Goal: Task Accomplishment & Management: Complete application form

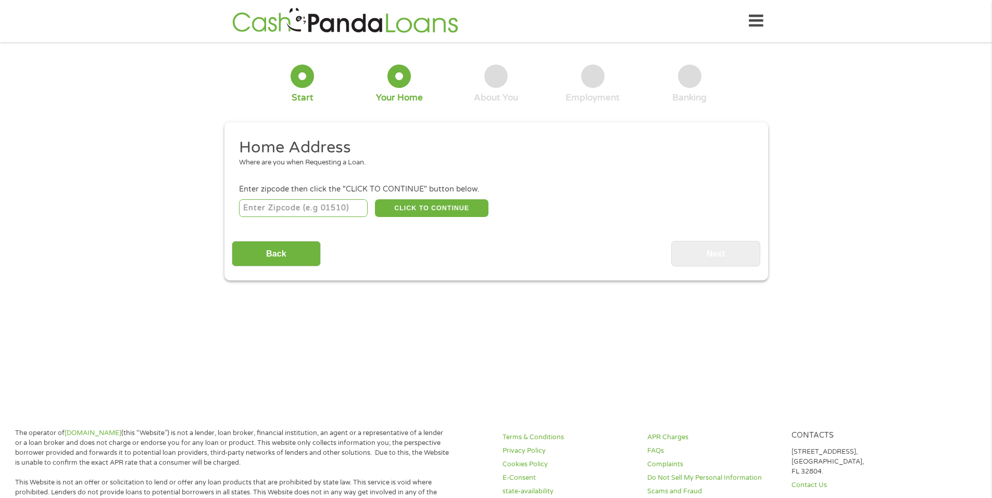
click at [302, 201] on input "number" at bounding box center [303, 208] width 129 height 18
type input "83709"
click at [444, 200] on button "CLICK TO CONTINUE" at bounding box center [431, 208] width 113 height 18
type input "83709"
type input "Boise"
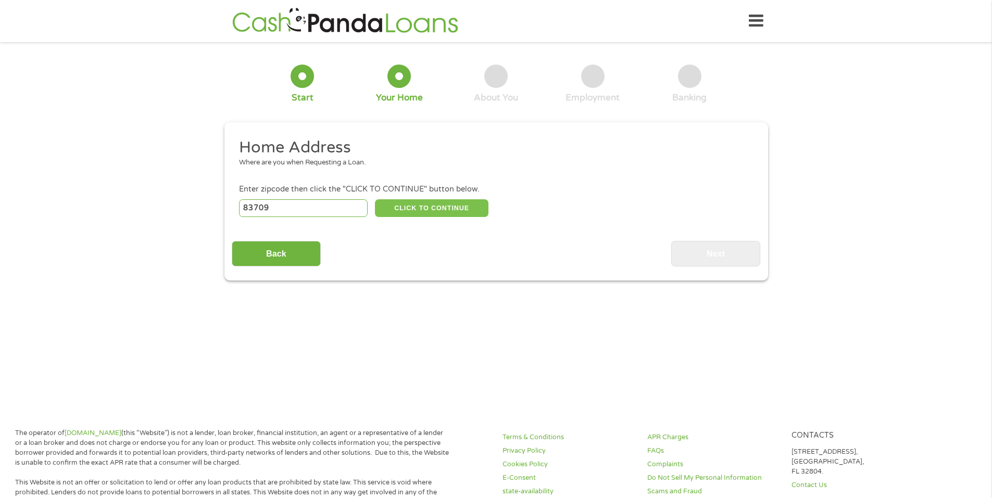
select select "[US_STATE]"
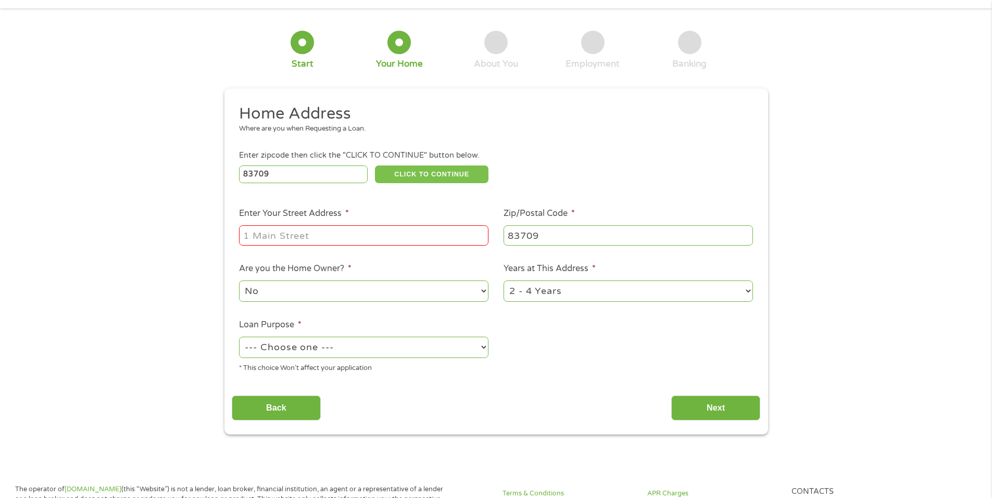
scroll to position [52, 0]
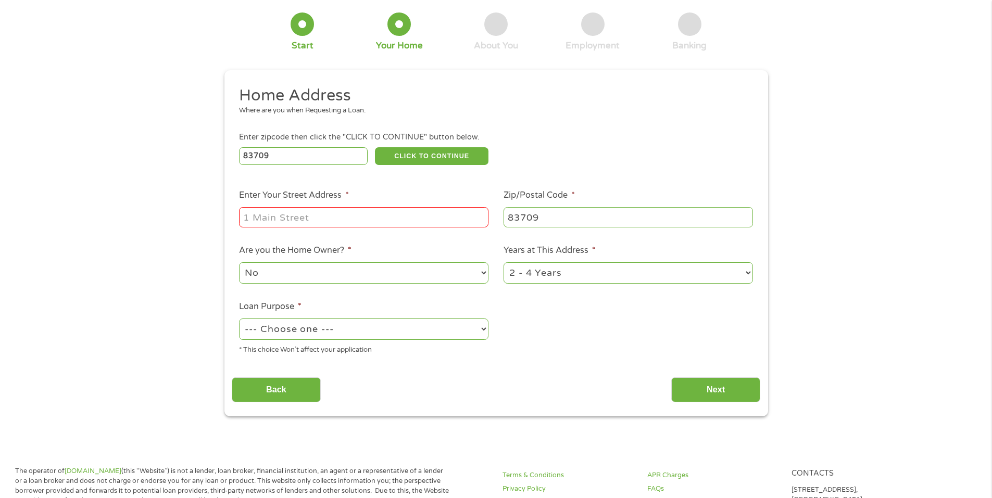
click at [290, 222] on input "Enter Your Street Address *" at bounding box center [363, 217] width 249 height 20
type input "[STREET_ADDRESS]"
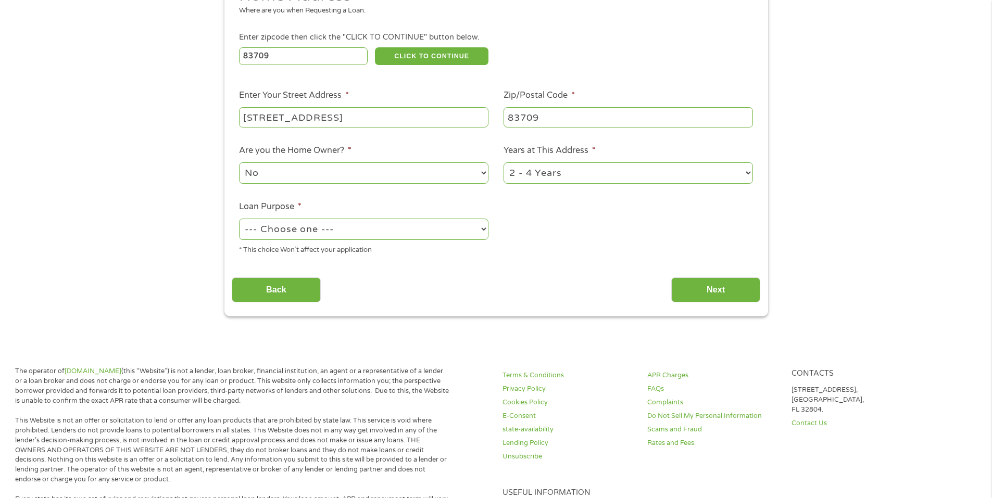
scroll to position [156, 0]
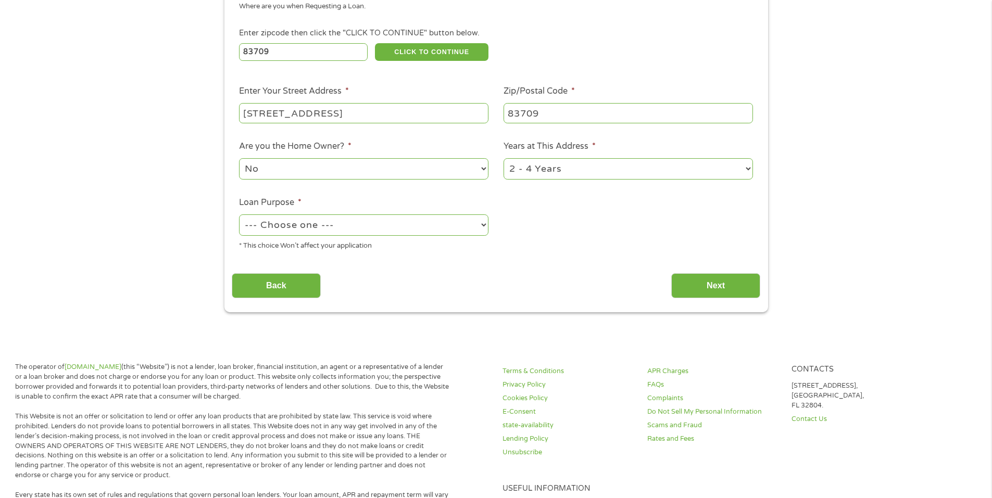
click at [549, 176] on select "1 Year or less 1 - 2 Years 2 - 4 Years Over 4 Years" at bounding box center [627, 168] width 249 height 21
select select "12months"
click at [503, 158] on select "1 Year or less 1 - 2 Years 2 - 4 Years Over 4 Years" at bounding box center [627, 168] width 249 height 21
click at [316, 225] on select "--- Choose one --- Pay Bills Debt Consolidation Home Improvement Major Purchase…" at bounding box center [363, 224] width 249 height 21
select select "paybills"
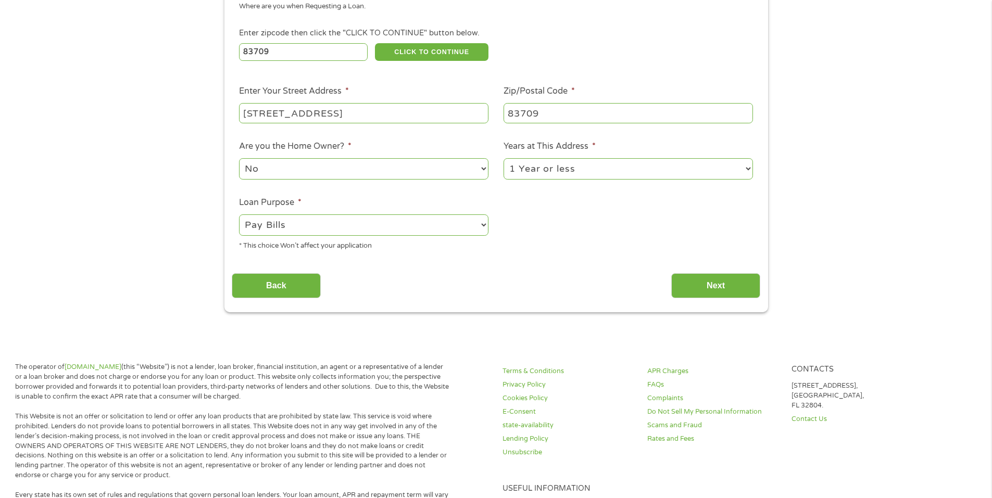
click at [239, 214] on select "--- Choose one --- Pay Bills Debt Consolidation Home Improvement Major Purchase…" at bounding box center [363, 224] width 249 height 21
click at [724, 287] on input "Next" at bounding box center [715, 286] width 89 height 26
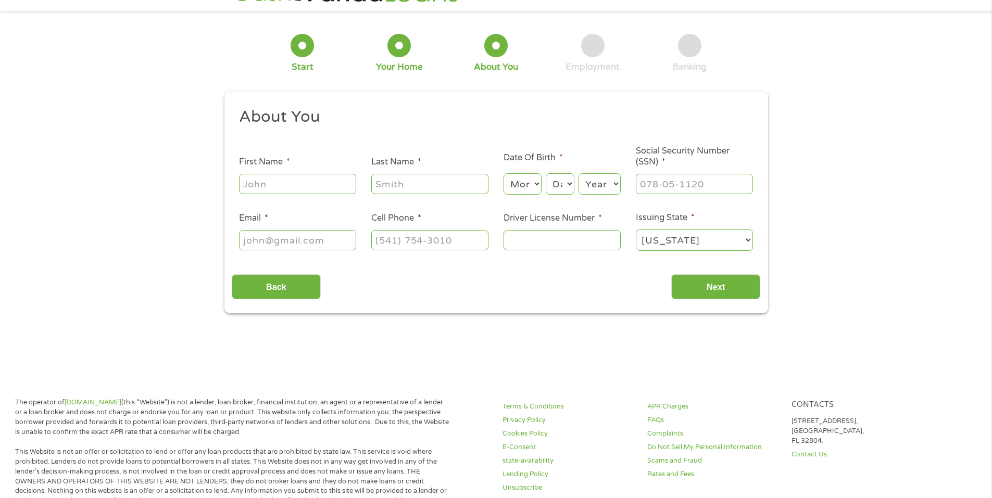
scroll to position [0, 0]
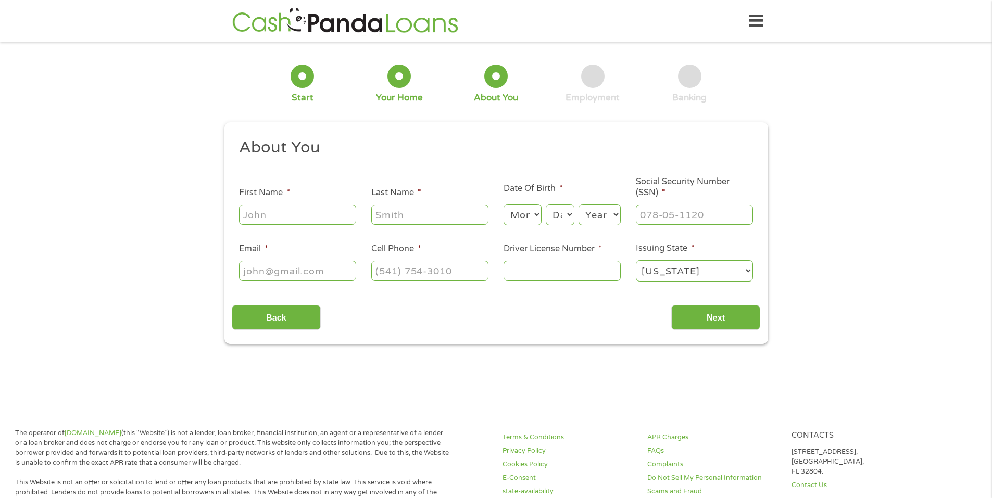
click at [318, 216] on input "First Name *" at bounding box center [297, 215] width 117 height 20
type input "krysten"
type input "[PERSON_NAME]"
click at [535, 213] on select "Month 1 2 3 4 5 6 7 8 9 10 11 12" at bounding box center [522, 214] width 38 height 21
select select "7"
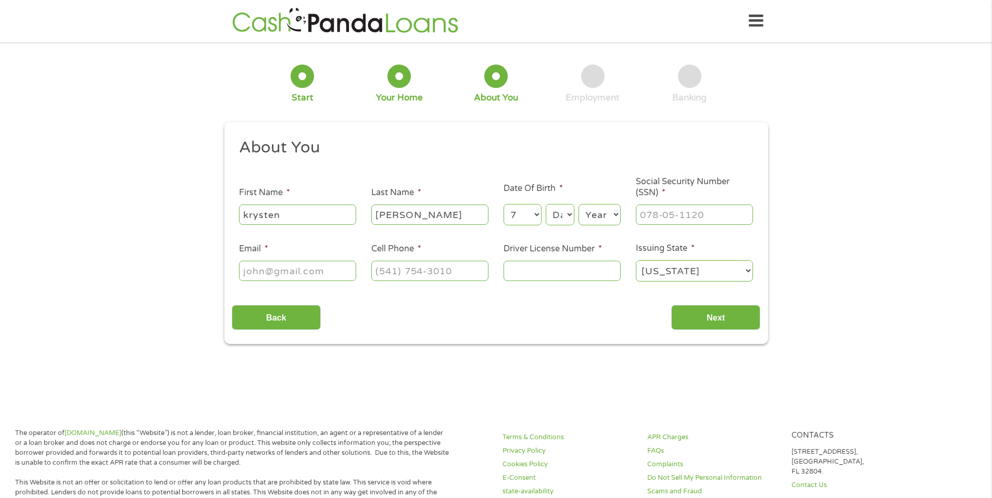
click at [503, 204] on select "Month 1 2 3 4 5 6 7 8 9 10 11 12" at bounding box center [522, 214] width 38 height 21
click at [565, 211] on select "Day 1 2 3 4 5 6 7 8 9 10 11 12 13 14 15 16 17 18 19 20 21 22 23 24 25 26 27 28 …" at bounding box center [560, 214] width 28 height 21
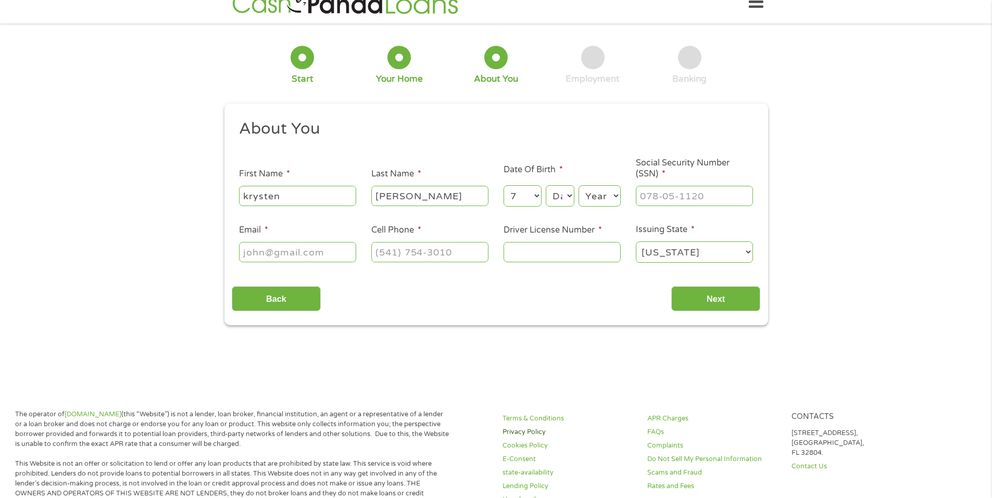
scroll to position [52, 0]
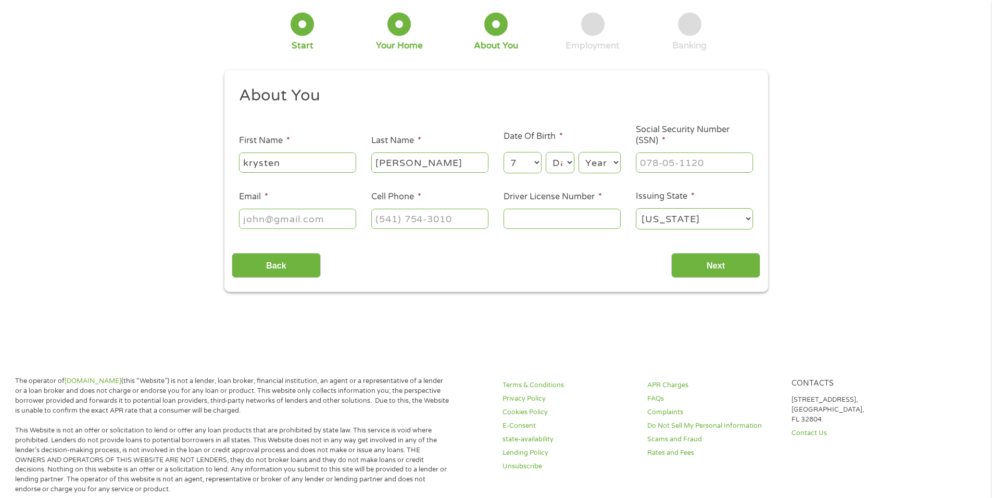
drag, startPoint x: 555, startPoint y: 165, endPoint x: 555, endPoint y: 172, distance: 7.3
click at [555, 165] on select "Day 1 2 3 4 5 6 7 8 9 10 11 12 13 14 15 16 17 18 19 20 21 22 23 24 25 26 27 28 …" at bounding box center [560, 162] width 28 height 21
select select "31"
click at [546, 152] on select "Day 1 2 3 4 5 6 7 8 9 10 11 12 13 14 15 16 17 18 19 20 21 22 23 24 25 26 27 28 …" at bounding box center [560, 162] width 28 height 21
click at [589, 157] on select "Year [DATE] 2006 2005 2004 2003 2002 2001 2000 1999 1998 1997 1996 1995 1994 19…" at bounding box center [599, 162] width 42 height 21
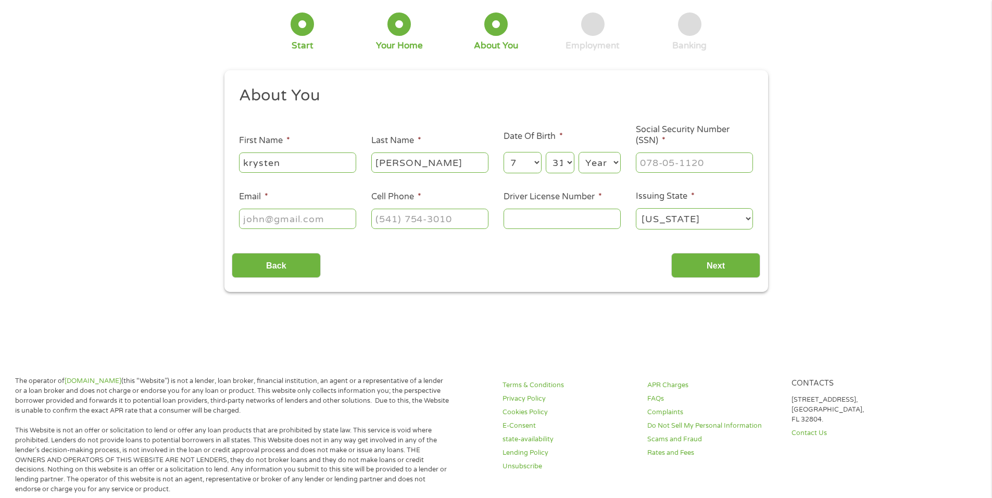
select select "1998"
click at [578, 152] on select "Year [DATE] 2006 2005 2004 2003 2002 2001 2000 1999 1998 1997 1996 1995 1994 19…" at bounding box center [599, 162] width 42 height 21
click at [655, 160] on input "___-__-____" at bounding box center [694, 163] width 117 height 20
type input "626-06-0276"
click at [302, 222] on input "Email *" at bounding box center [297, 219] width 117 height 20
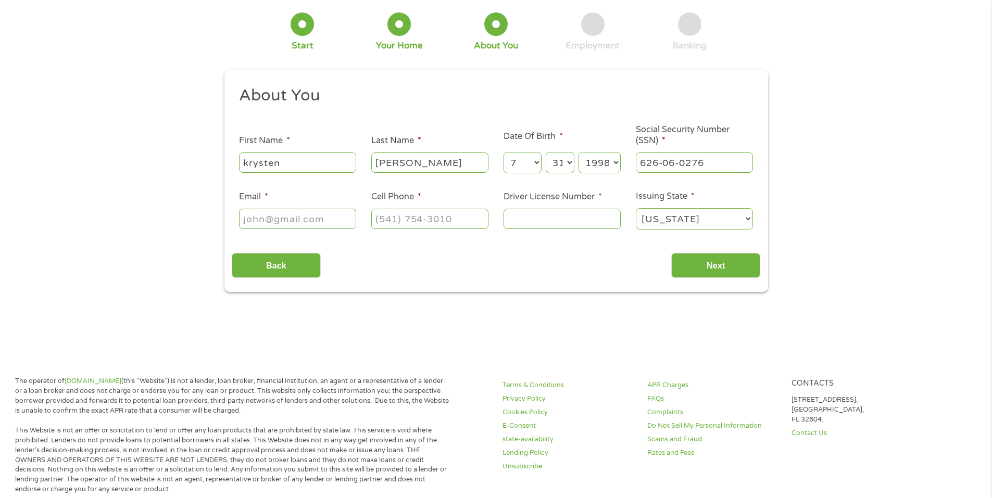
type input "[EMAIL_ADDRESS][DOMAIN_NAME]"
click at [415, 215] on input "(___) ___-____" at bounding box center [429, 219] width 117 height 20
type input "[PHONE_NUMBER]"
click at [568, 214] on input "Driver License Number *" at bounding box center [561, 219] width 117 height 20
click at [534, 216] on input "Driver License Number *" at bounding box center [561, 219] width 117 height 20
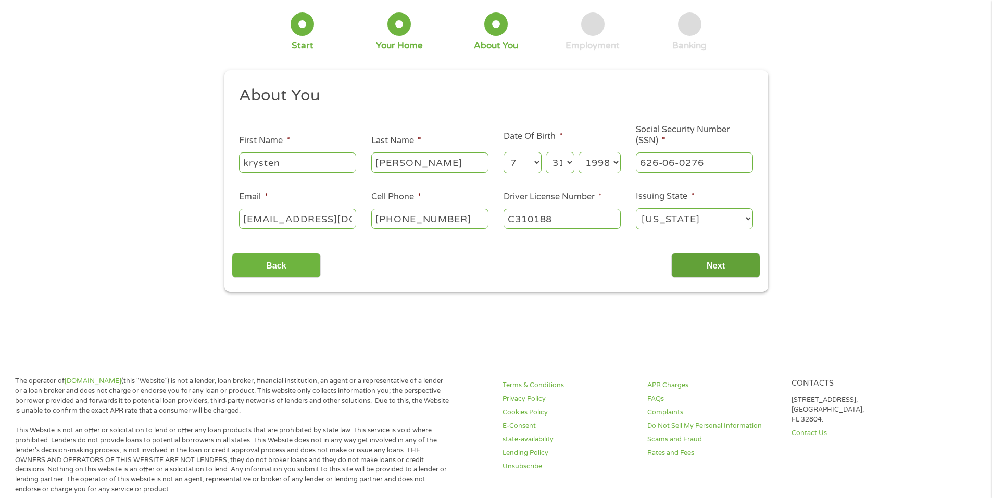
type input "C310188"
click at [688, 262] on input "Next" at bounding box center [715, 266] width 89 height 26
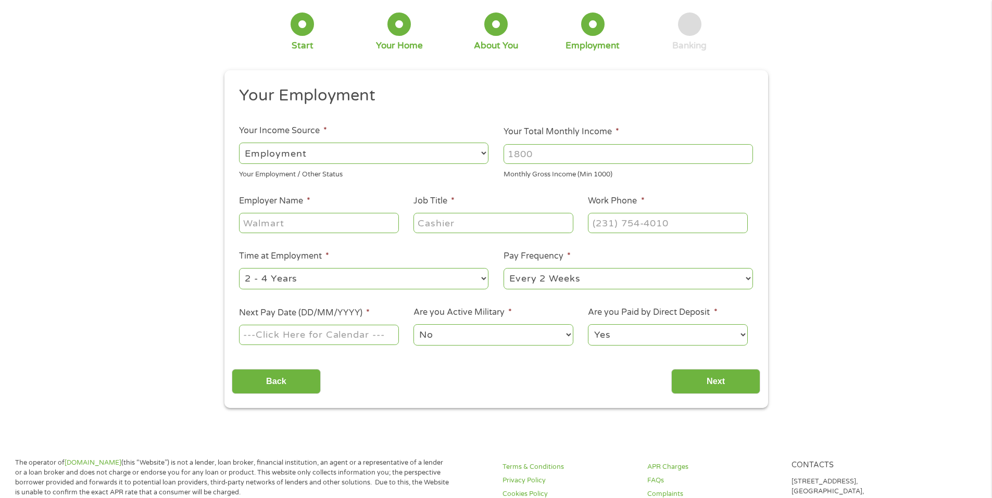
scroll to position [0, 0]
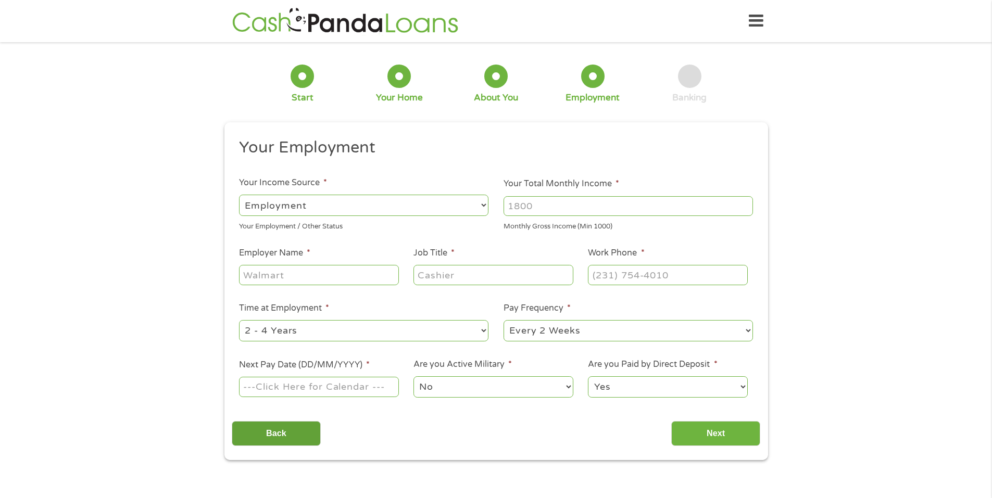
click at [294, 431] on input "Back" at bounding box center [276, 434] width 89 height 26
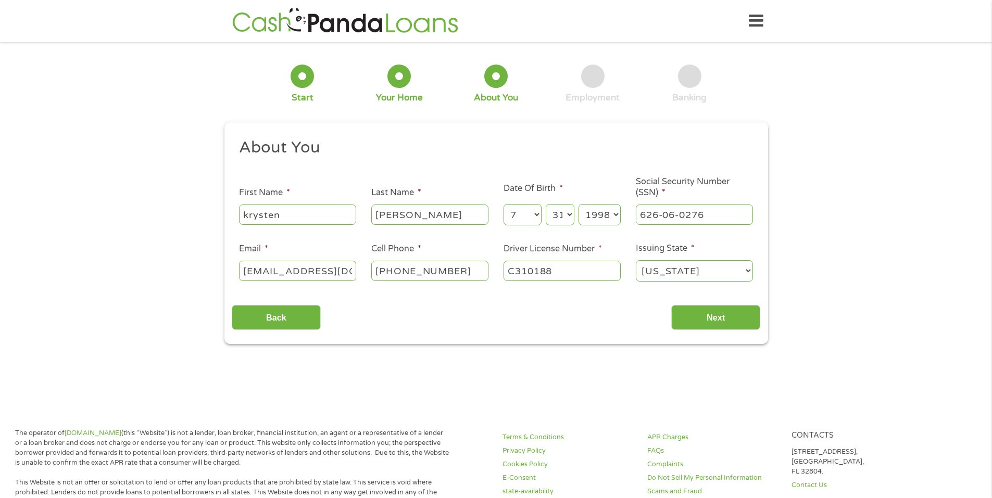
click at [678, 272] on select "[US_STATE] [US_STATE] [US_STATE] [US_STATE] [US_STATE] [US_STATE] [US_STATE] [U…" at bounding box center [694, 270] width 117 height 21
select select "[US_STATE]"
click at [636, 260] on select "[US_STATE] [US_STATE] [US_STATE] [US_STATE] [US_STATE] [US_STATE] [US_STATE] [U…" at bounding box center [694, 270] width 117 height 21
click at [721, 313] on input "Next" at bounding box center [715, 318] width 89 height 26
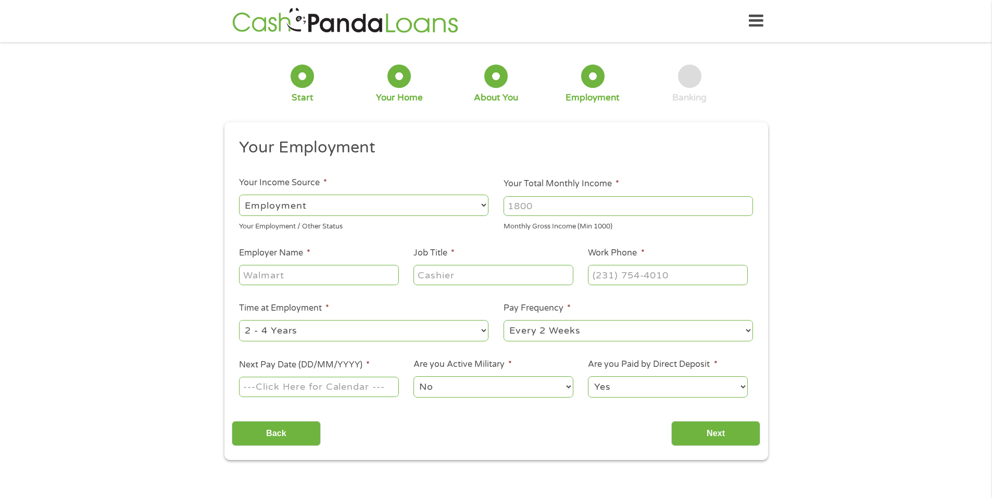
click at [550, 207] on input "Your Total Monthly Income *" at bounding box center [627, 206] width 249 height 20
type input "1"
type input "2000"
click at [366, 280] on input "Employer Name *" at bounding box center [318, 275] width 159 height 20
type input "JACKSONS"
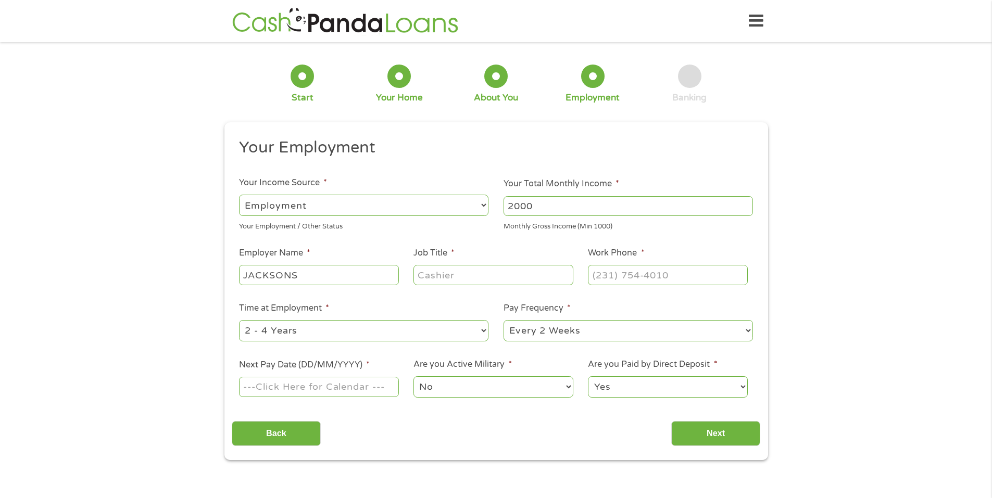
click at [446, 280] on input "Job Title *" at bounding box center [492, 275] width 159 height 20
type input "shift lead"
click at [670, 279] on input "(___) ___-____" at bounding box center [667, 275] width 159 height 20
type input "[PHONE_NUMBER]"
click at [767, 224] on div "This field is hidden when viewing the form gclid This field is hidden when view…" at bounding box center [495, 291] width 543 height 338
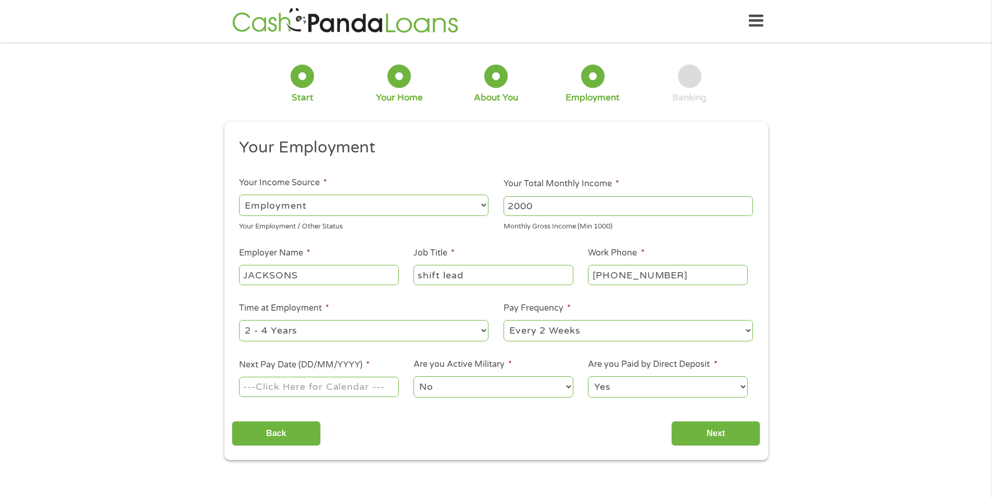
click at [348, 336] on select "--- Choose one --- 1 Year or less 1 - 2 Years 2 - 4 Years Over 4 Years" at bounding box center [363, 330] width 249 height 21
select select "60months"
click at [239, 320] on select "--- Choose one --- 1 Year or less 1 - 2 Years 2 - 4 Years Over 4 Years" at bounding box center [363, 330] width 249 height 21
click at [545, 328] on select "--- Choose one --- Every 2 Weeks Every Week Monthly Semi-Monthly" at bounding box center [627, 330] width 249 height 21
click at [32, 330] on div "1 Start 2 Your Home 3 About You 4 Employment 5 Banking 6 This field is hidden w…" at bounding box center [496, 254] width 992 height 411
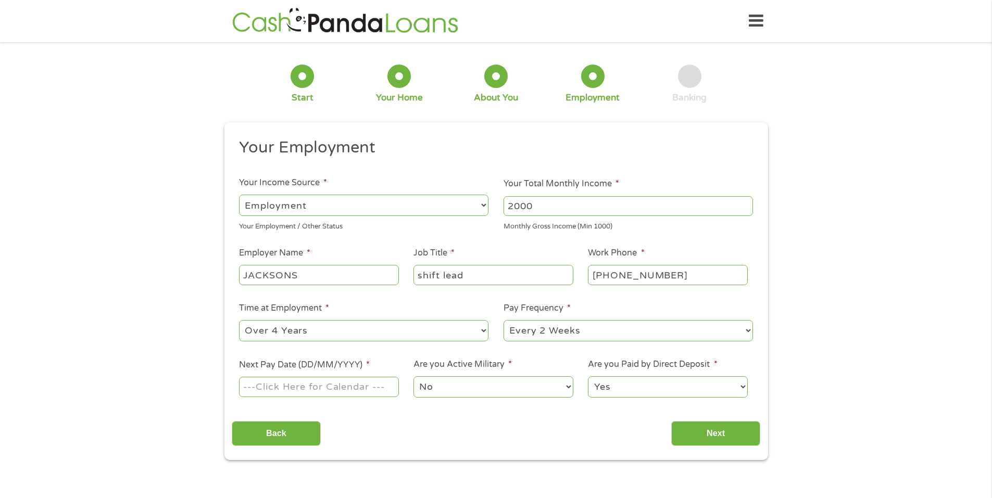
click at [302, 385] on input "Next Pay Date (DD/MM/YYYY) *" at bounding box center [318, 387] width 159 height 20
type input "[DATE]"
click at [468, 386] on select "No Yes" at bounding box center [492, 386] width 159 height 21
click at [713, 434] on input "Next" at bounding box center [715, 434] width 89 height 26
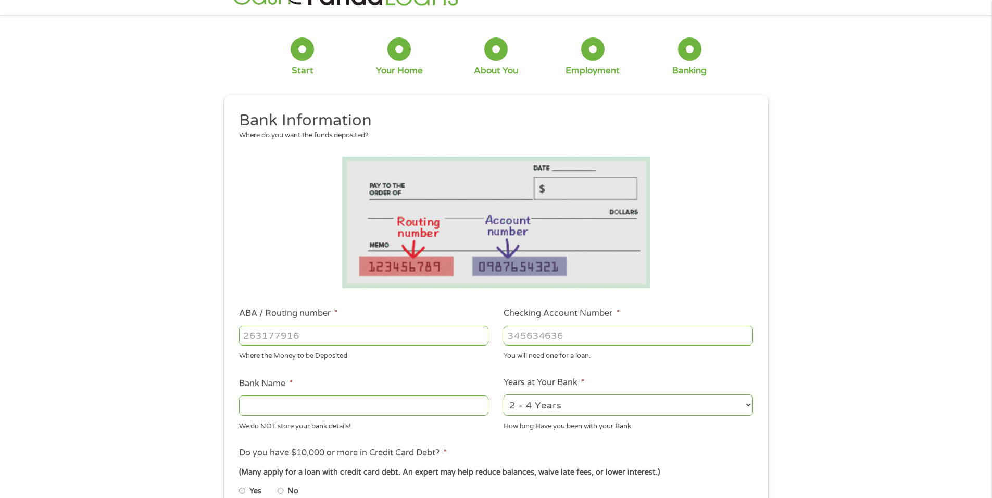
scroll to position [52, 0]
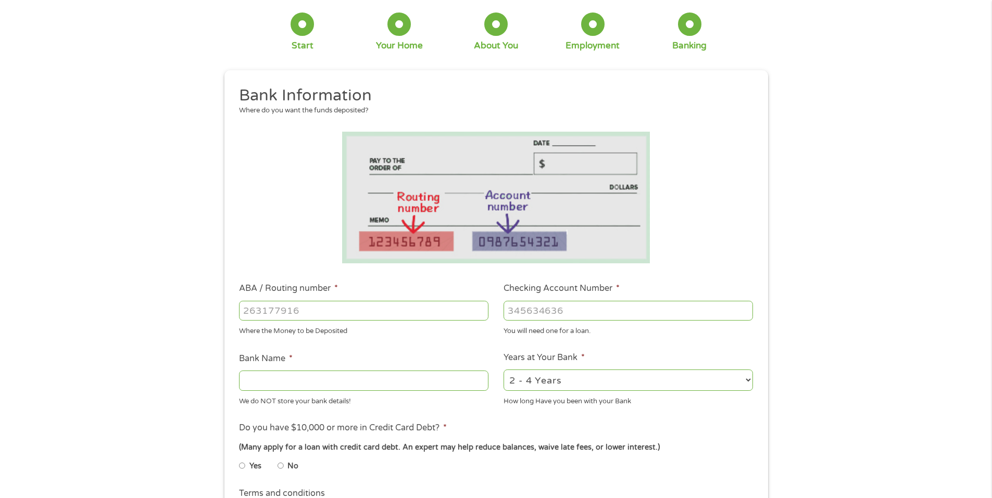
click at [293, 305] on input "ABA / Routing number *" at bounding box center [363, 311] width 249 height 20
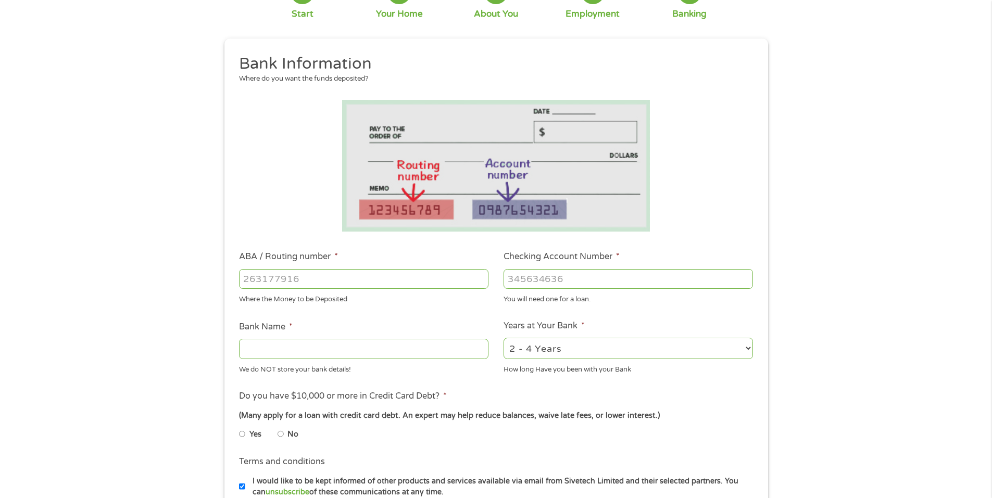
scroll to position [208, 0]
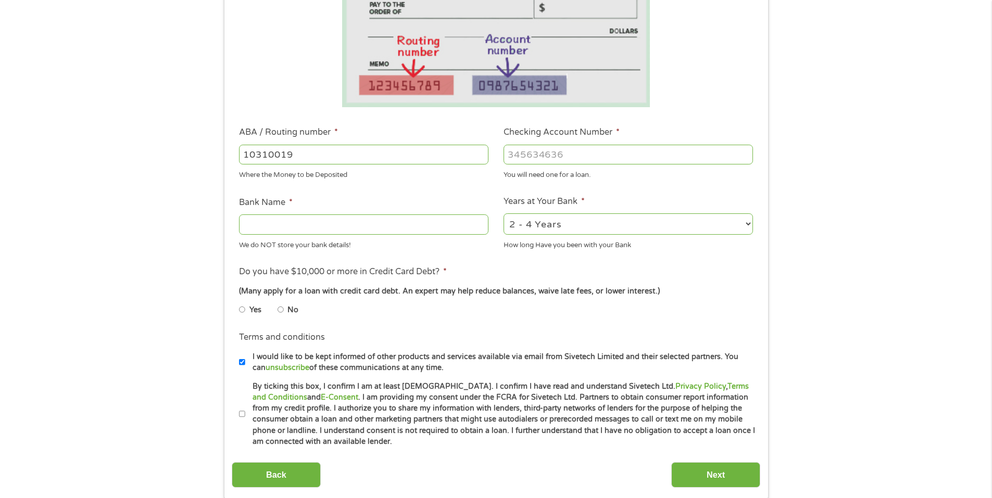
type input "103100195"
type input "CENTRAL NATIONAL BANK TRUST"
type input "103100195"
click at [560, 156] on input "Checking Account Number *" at bounding box center [627, 155] width 249 height 20
type input "248117285960"
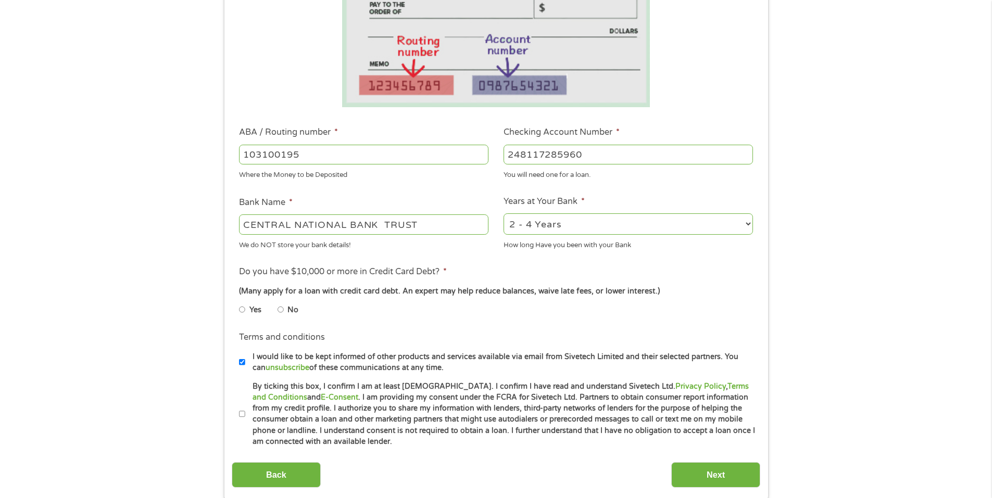
click at [414, 234] on input "CENTRAL NATIONAL BANK TRUST" at bounding box center [363, 224] width 249 height 20
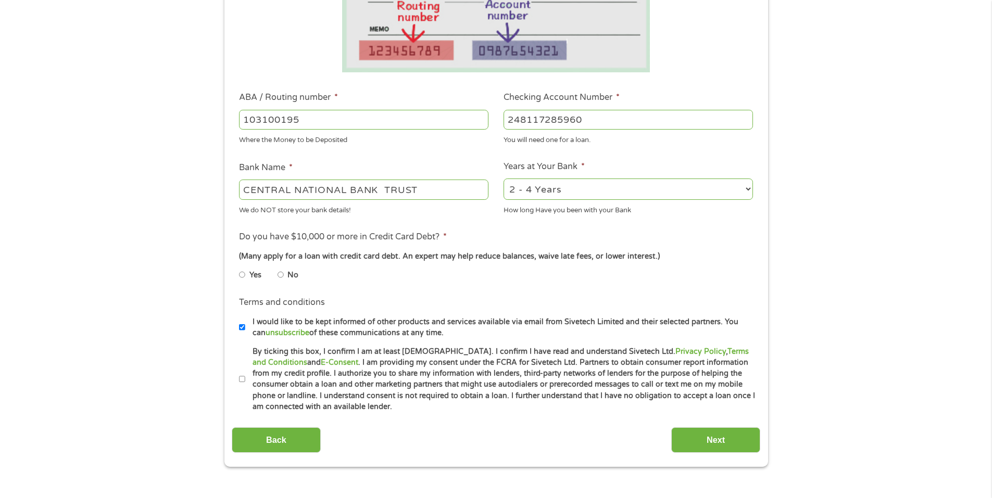
scroll to position [260, 0]
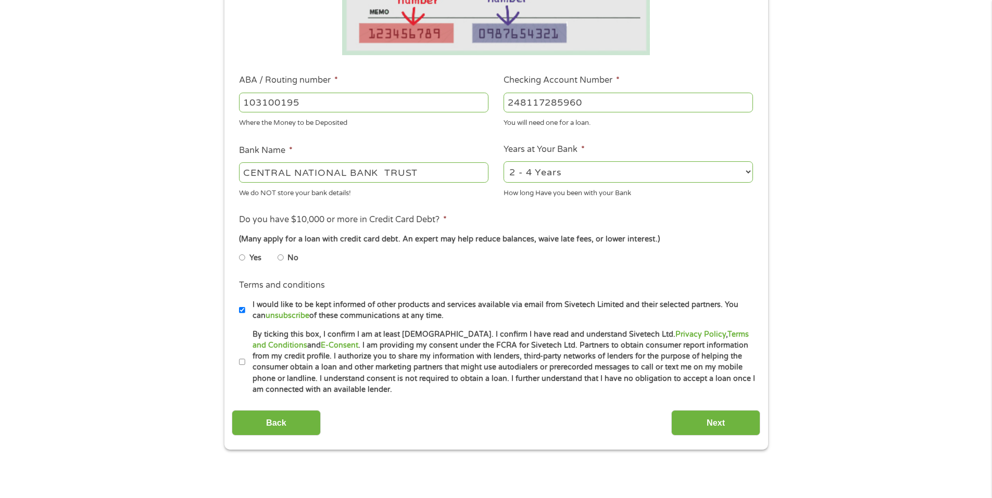
click at [281, 256] on input "No" at bounding box center [280, 257] width 6 height 17
radio input "true"
click at [248, 306] on label "I would like to be kept informed of other products and services available via e…" at bounding box center [500, 310] width 511 height 22
click at [245, 306] on input "I would like to be kept informed of other products and services available via e…" at bounding box center [242, 310] width 6 height 17
checkbox input "false"
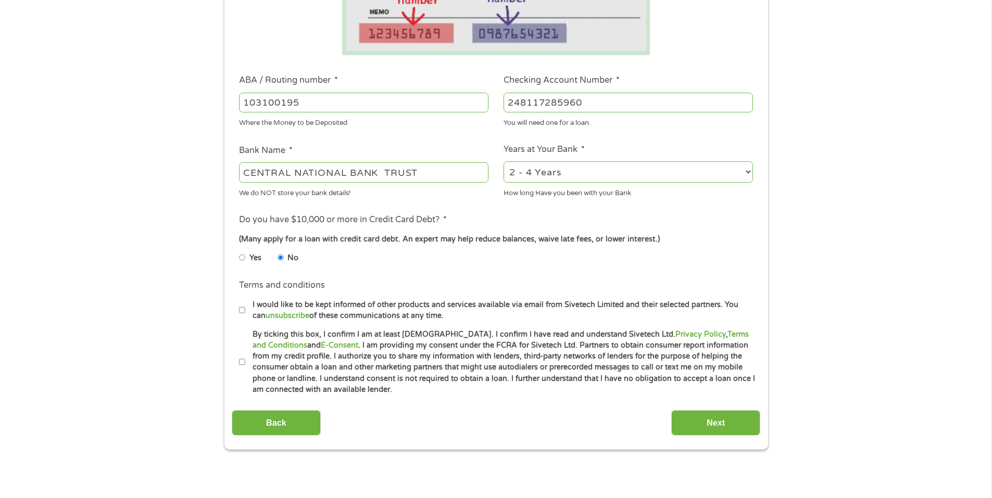
click at [242, 357] on input "By ticking this box, I confirm I am at least [DEMOGRAPHIC_DATA]. I confirm I ha…" at bounding box center [242, 362] width 6 height 17
checkbox input "true"
click at [705, 419] on input "Next" at bounding box center [715, 423] width 89 height 26
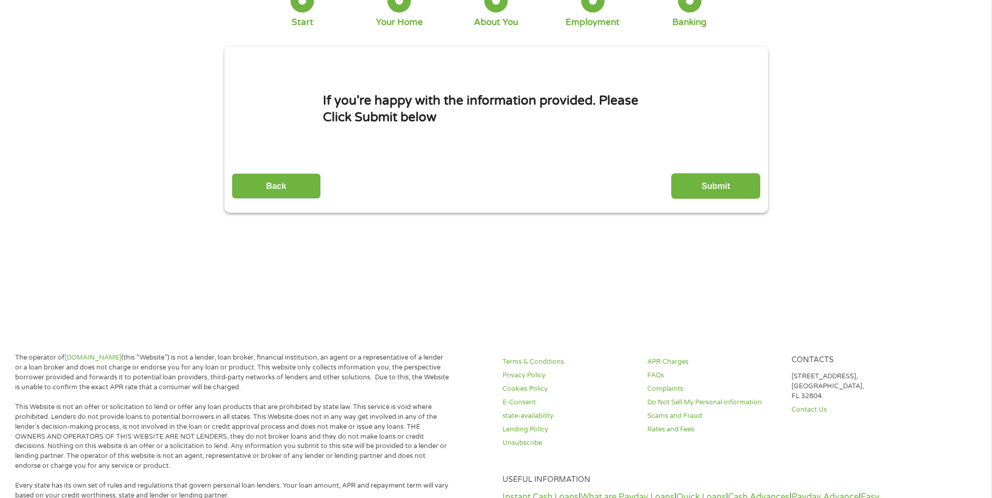
scroll to position [0, 0]
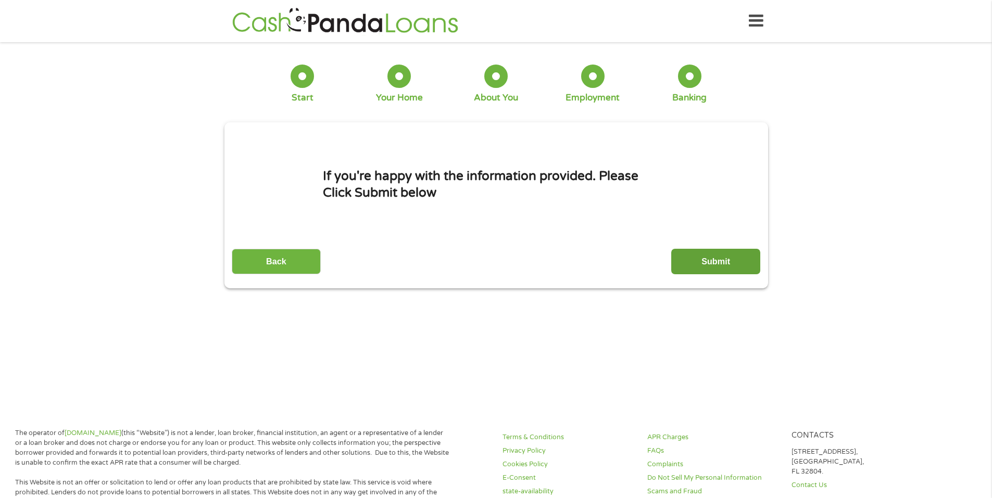
click at [730, 261] on input "Submit" at bounding box center [715, 262] width 89 height 26
